Goal: Information Seeking & Learning: Learn about a topic

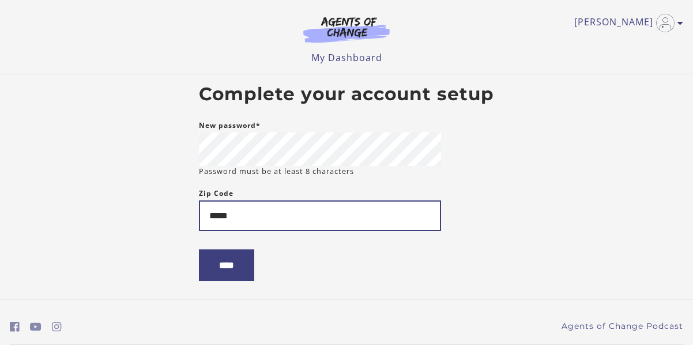
type input "*****"
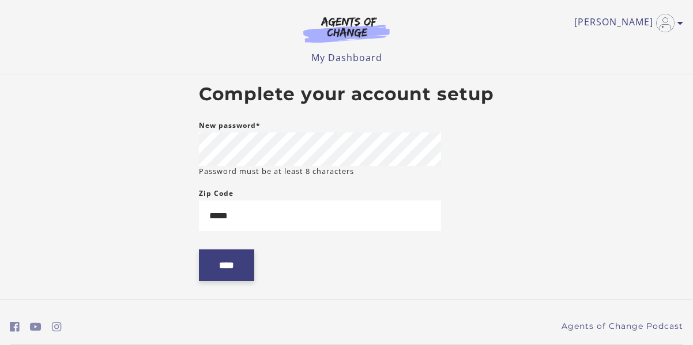
click at [243, 271] on input "****" at bounding box center [226, 266] width 55 height 32
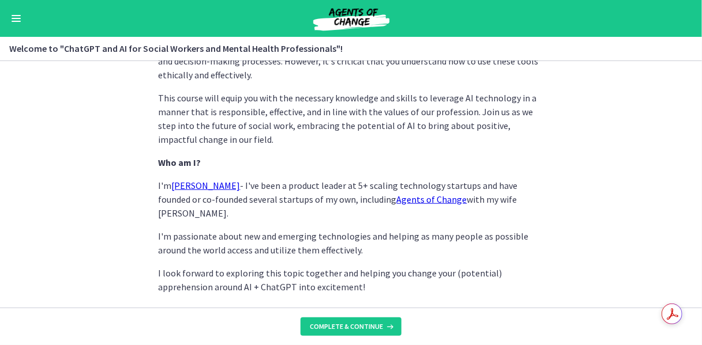
scroll to position [634, 0]
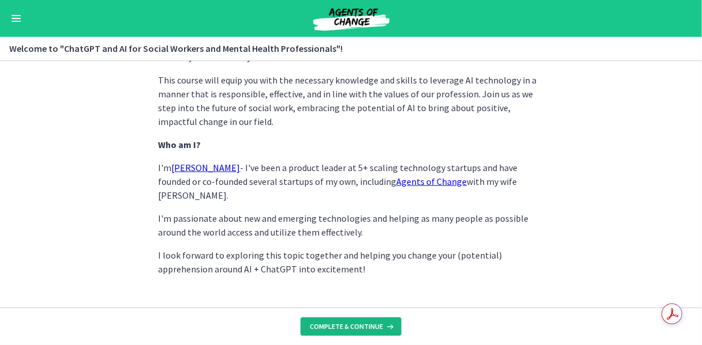
click at [347, 325] on span "Complete & continue" at bounding box center [346, 326] width 73 height 9
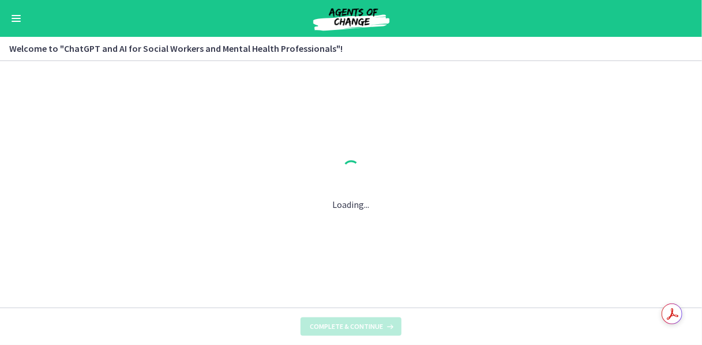
scroll to position [0, 0]
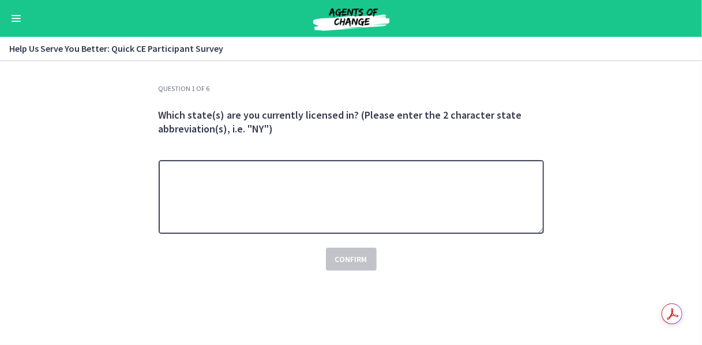
click at [365, 219] on textarea at bounding box center [351, 197] width 385 height 74
type textarea "******"
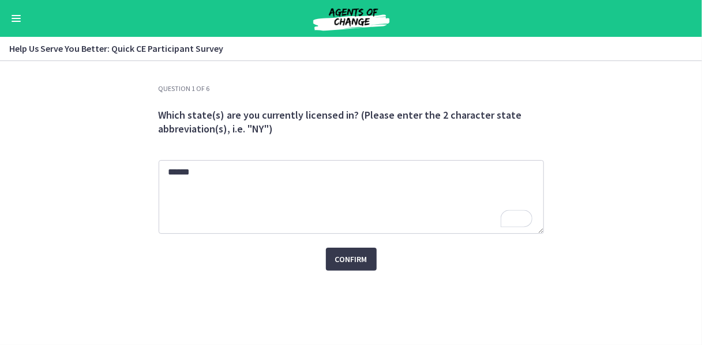
drag, startPoint x: 351, startPoint y: 78, endPoint x: 314, endPoint y: 260, distance: 186.0
click at [311, 261] on div "Confirm" at bounding box center [351, 252] width 385 height 37
click at [335, 253] on span "Confirm" at bounding box center [351, 260] width 32 height 14
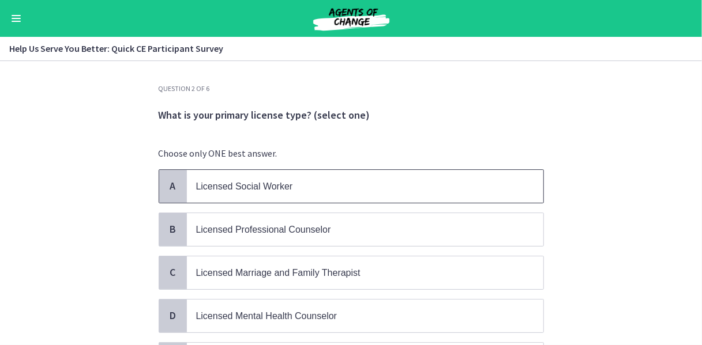
click at [330, 176] on span "Licensed Social Worker" at bounding box center [365, 186] width 356 height 33
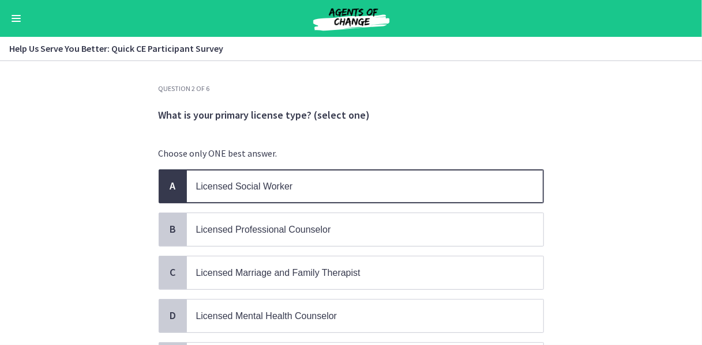
scroll to position [96, 0]
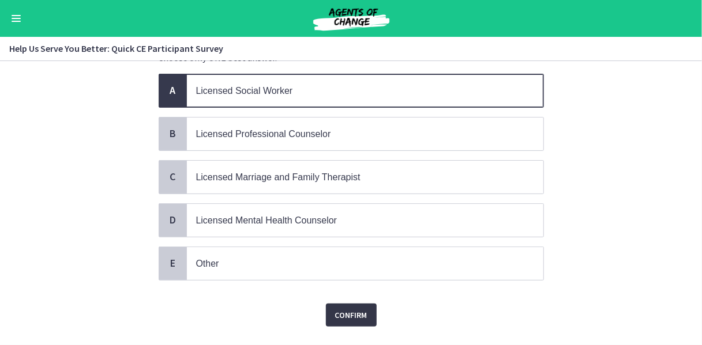
click at [353, 311] on span "Confirm" at bounding box center [351, 316] width 32 height 14
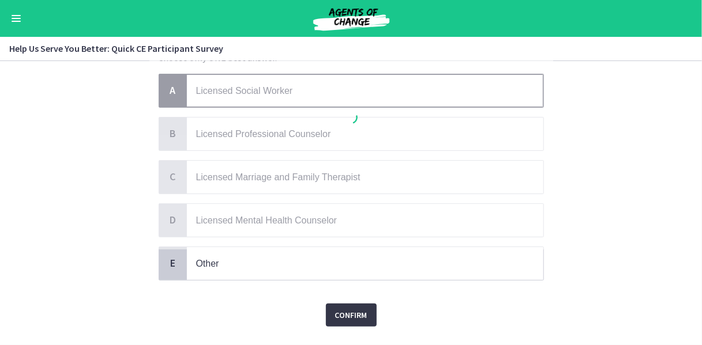
scroll to position [0, 0]
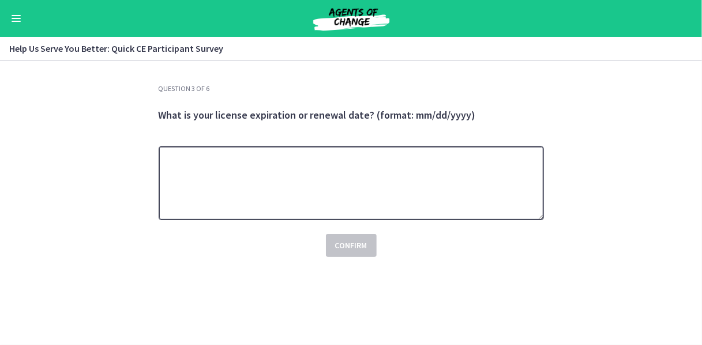
click at [371, 167] on textarea at bounding box center [351, 184] width 385 height 74
type textarea "**********"
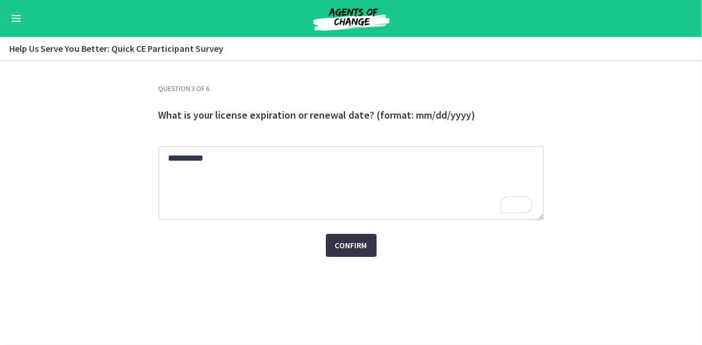
click at [363, 254] on button "Confirm" at bounding box center [351, 245] width 51 height 23
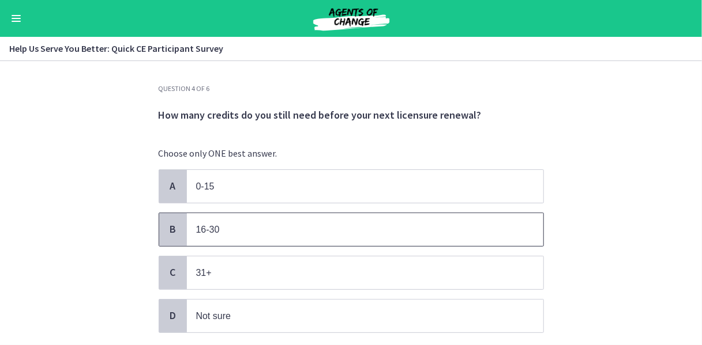
click at [363, 227] on p "16-30" at bounding box center [353, 230] width 315 height 14
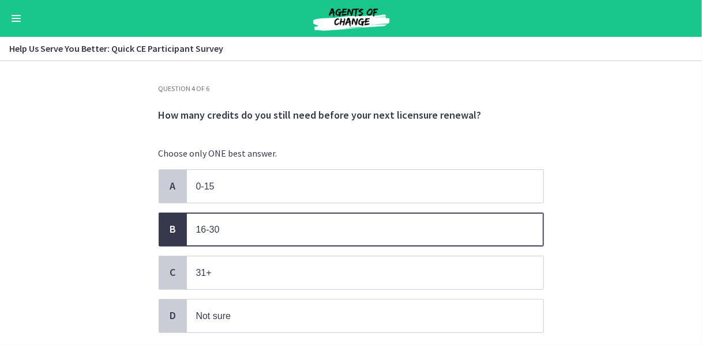
scroll to position [76, 0]
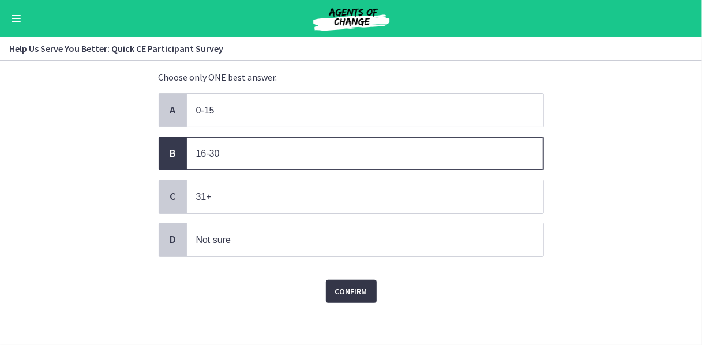
click at [357, 289] on span "Confirm" at bounding box center [351, 292] width 32 height 14
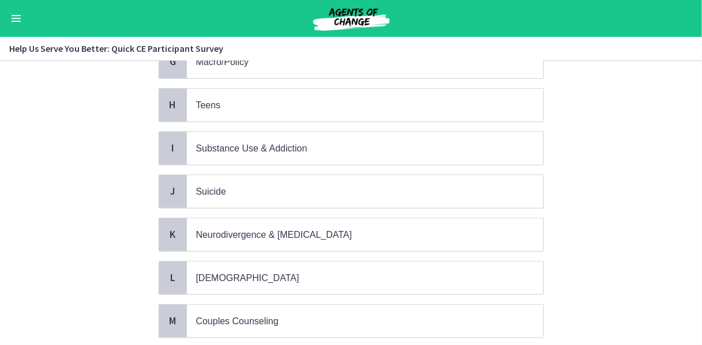
scroll to position [480, 0]
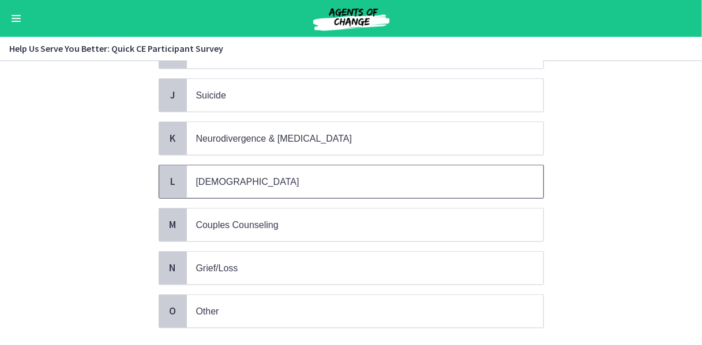
click at [288, 175] on p "[DEMOGRAPHIC_DATA]" at bounding box center [353, 182] width 315 height 14
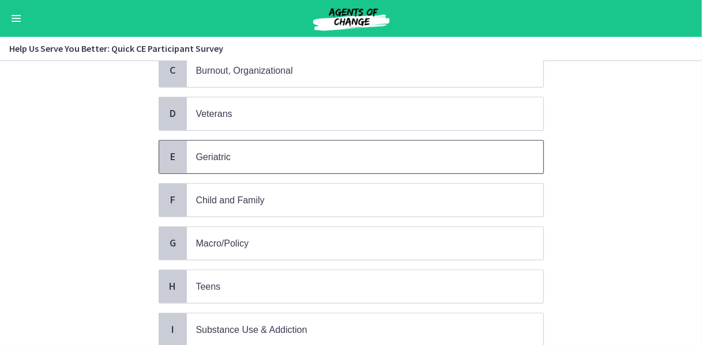
scroll to position [192, 0]
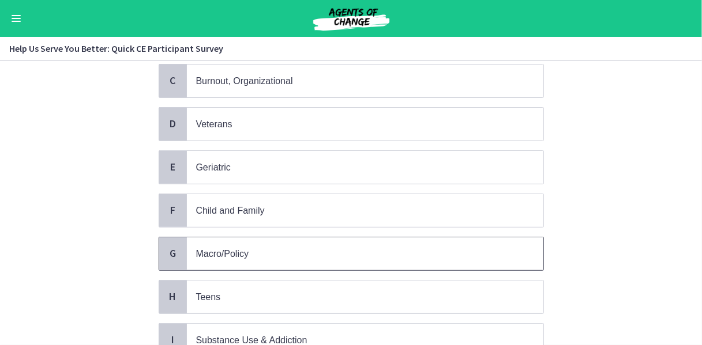
click at [237, 247] on p "Macro/Policy" at bounding box center [353, 254] width 315 height 14
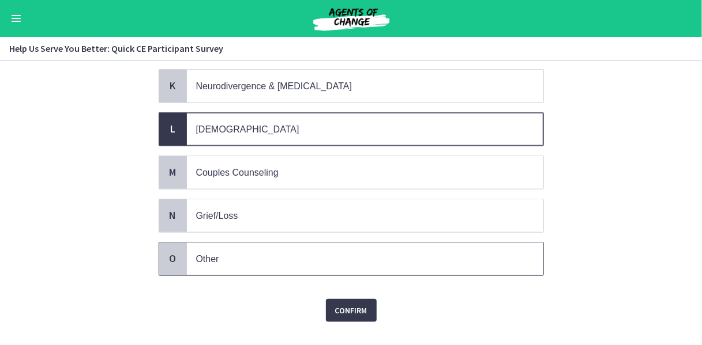
scroll to position [541, 0]
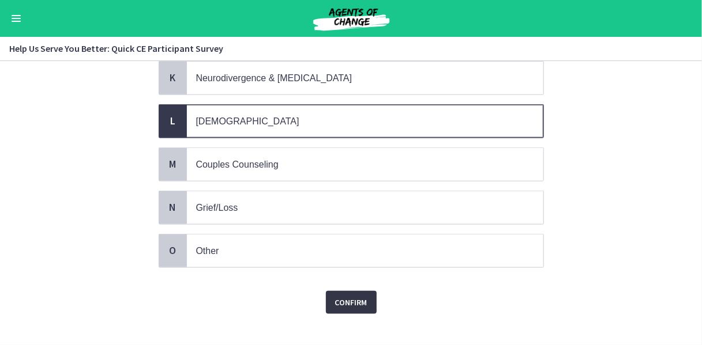
click at [348, 296] on span "Confirm" at bounding box center [351, 303] width 32 height 14
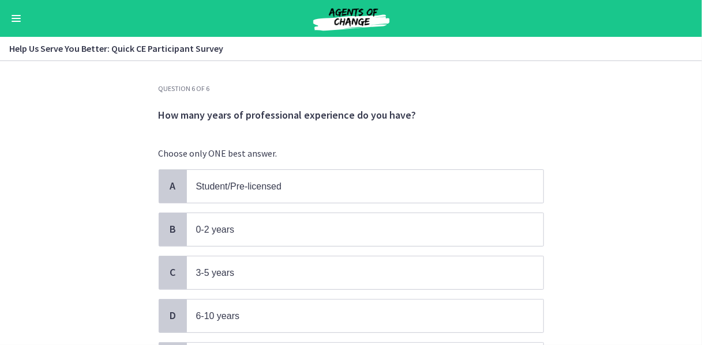
scroll to position [96, 0]
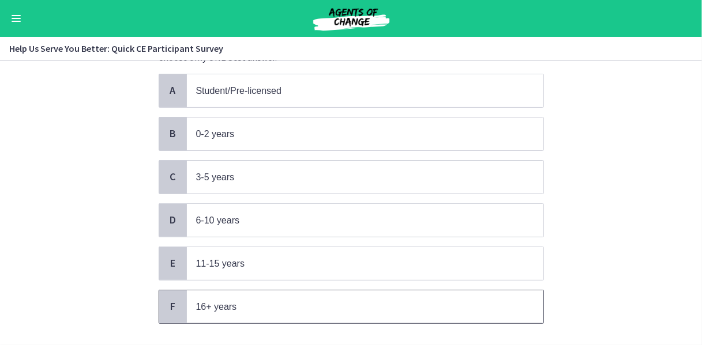
click at [317, 305] on p "16+ years" at bounding box center [353, 307] width 315 height 14
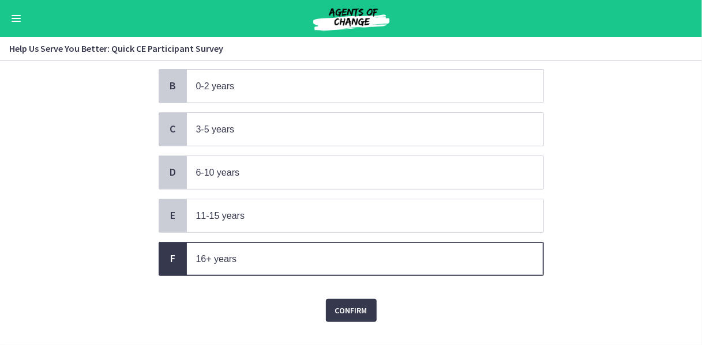
scroll to position [160, 0]
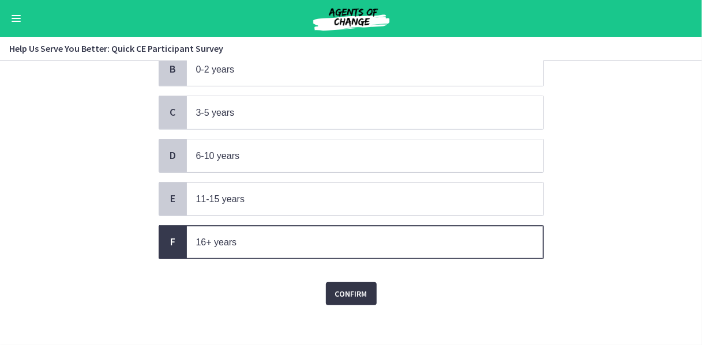
click at [336, 287] on span "Confirm" at bounding box center [351, 294] width 32 height 14
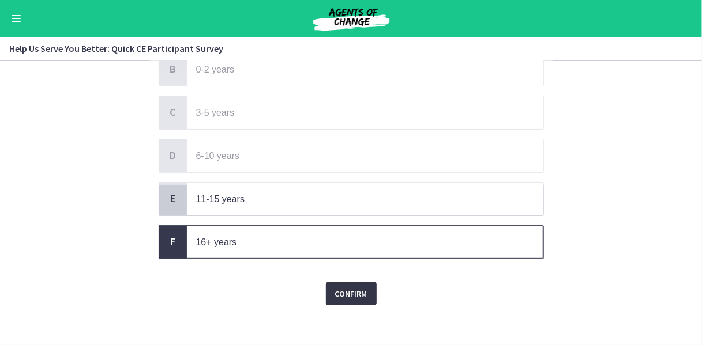
scroll to position [0, 0]
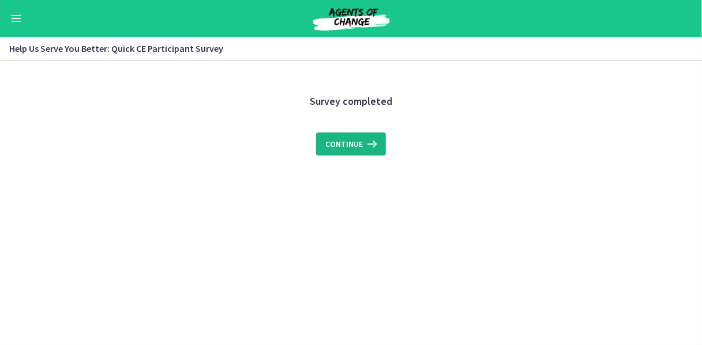
click at [366, 151] on icon at bounding box center [371, 144] width 16 height 14
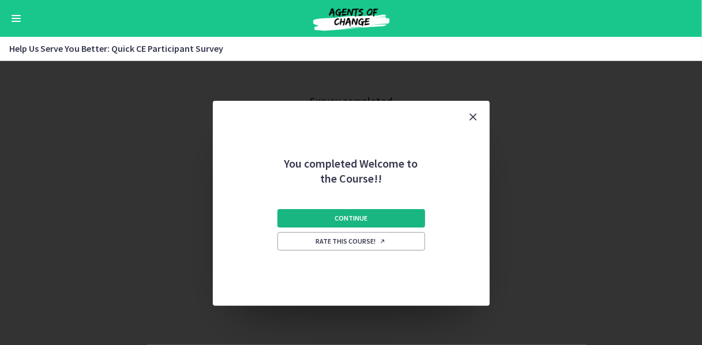
click at [371, 216] on button "Continue" at bounding box center [351, 218] width 148 height 18
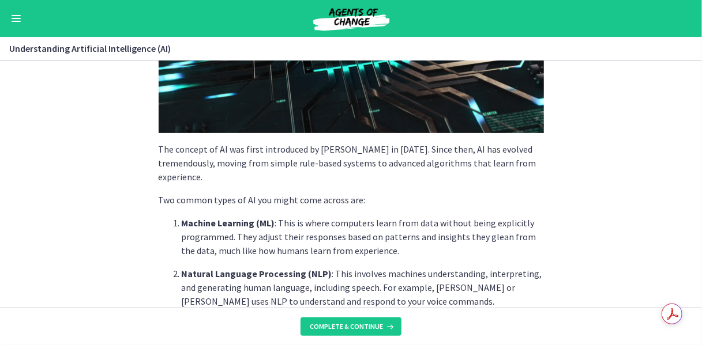
scroll to position [288, 0]
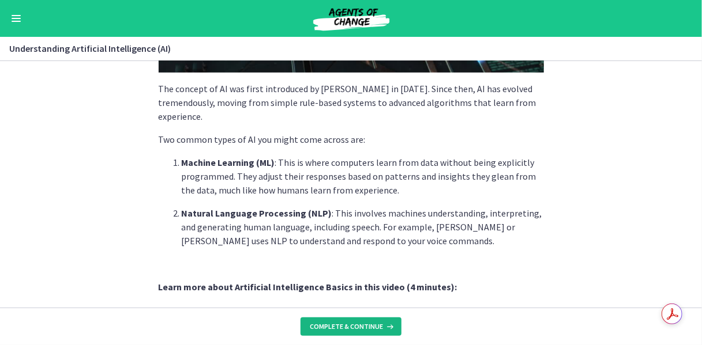
click at [346, 332] on span "Complete & continue" at bounding box center [346, 326] width 73 height 9
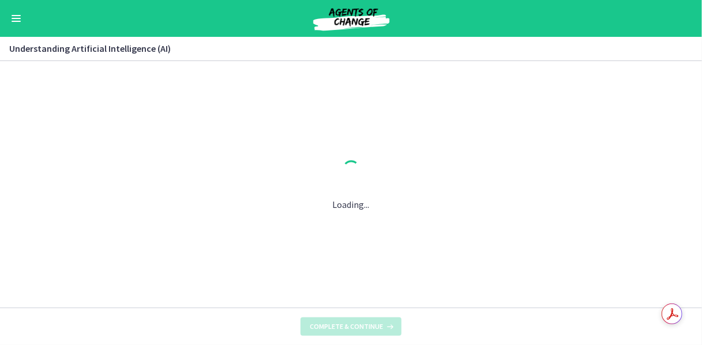
scroll to position [0, 0]
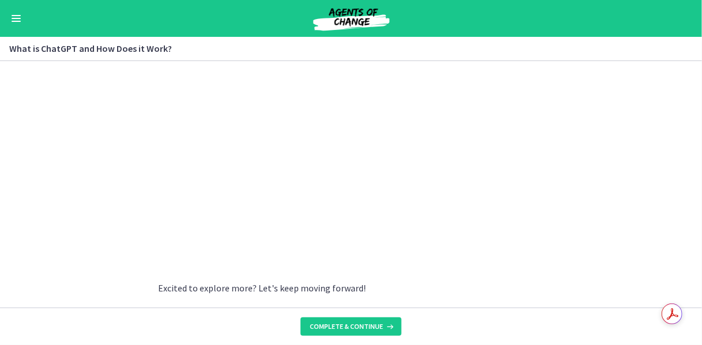
scroll to position [666, 0]
